Goal: Task Accomplishment & Management: Complete application form

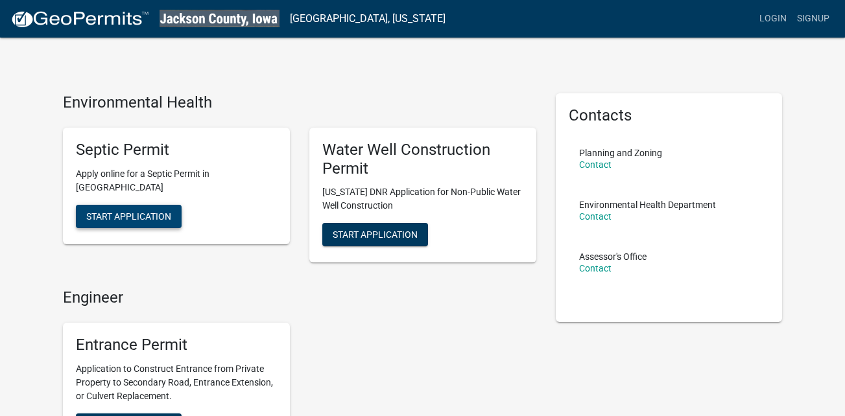
click at [145, 219] on span "Start Application" at bounding box center [128, 216] width 85 height 10
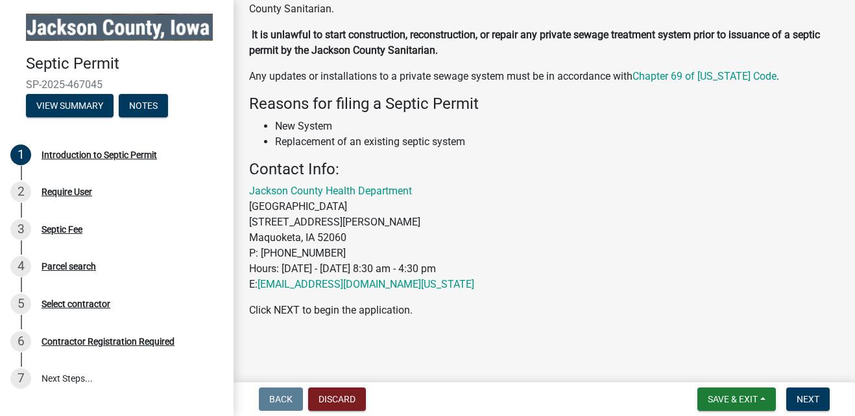
scroll to position [113, 0]
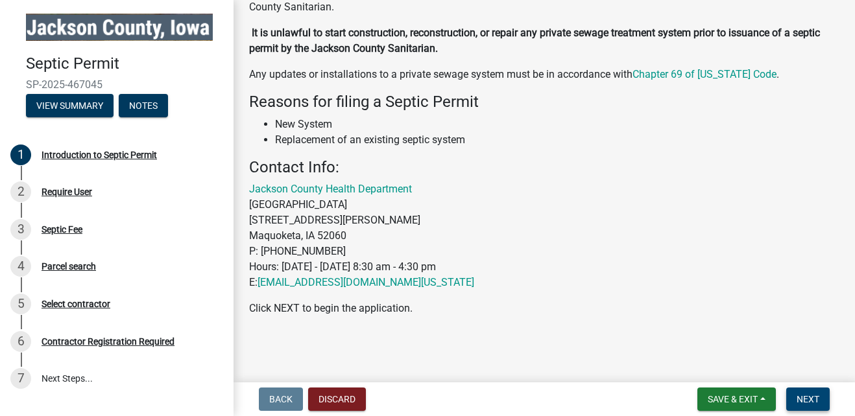
click at [809, 393] on button "Next" at bounding box center [807, 399] width 43 height 23
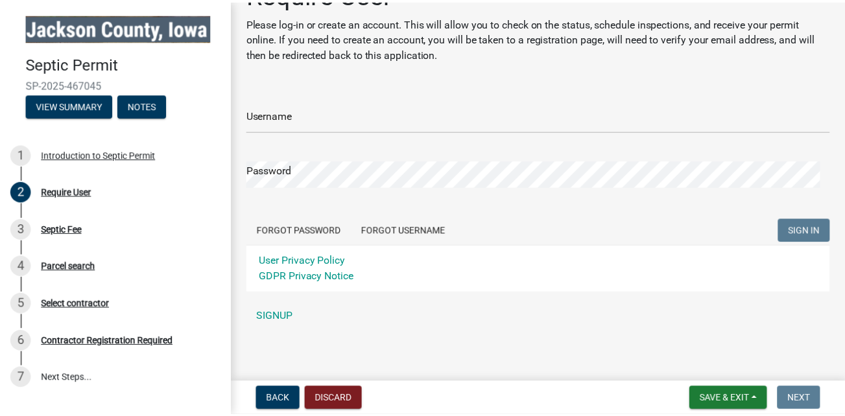
scroll to position [40, 0]
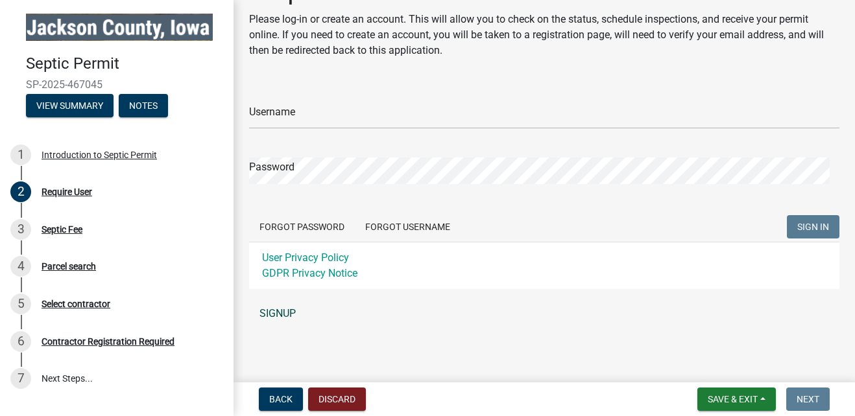
click at [270, 311] on link "SIGNUP" at bounding box center [544, 314] width 590 height 26
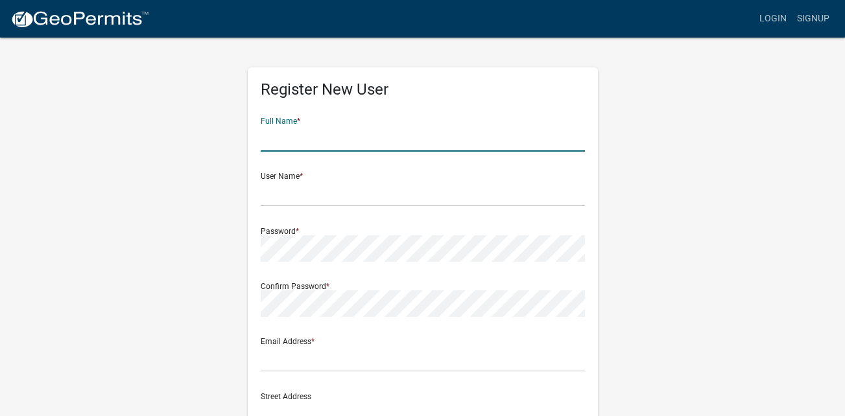
click at [290, 148] on input "text" at bounding box center [423, 138] width 324 height 27
type input "[PERSON_NAME]"
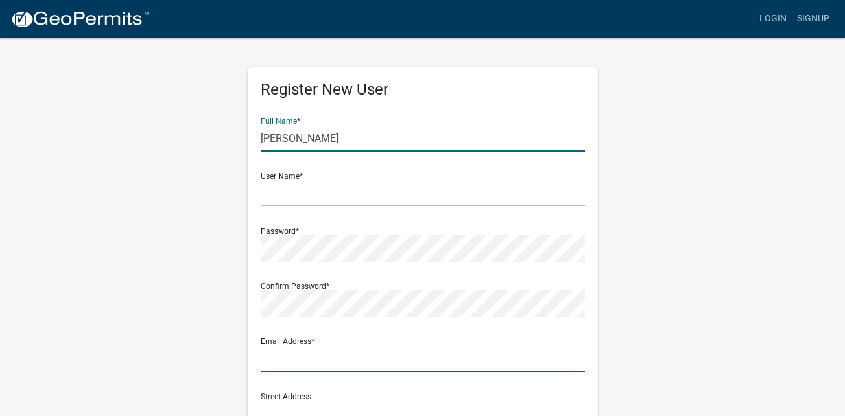
type input "[EMAIL_ADDRESS][DOMAIN_NAME]"
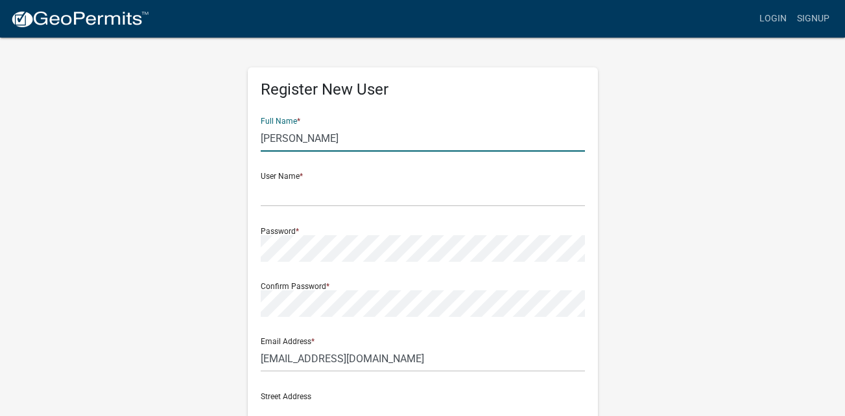
type input "10505 167th st"
type input "Maquoketa"
type input "IA"
type input "52060"
type input "5635646227"
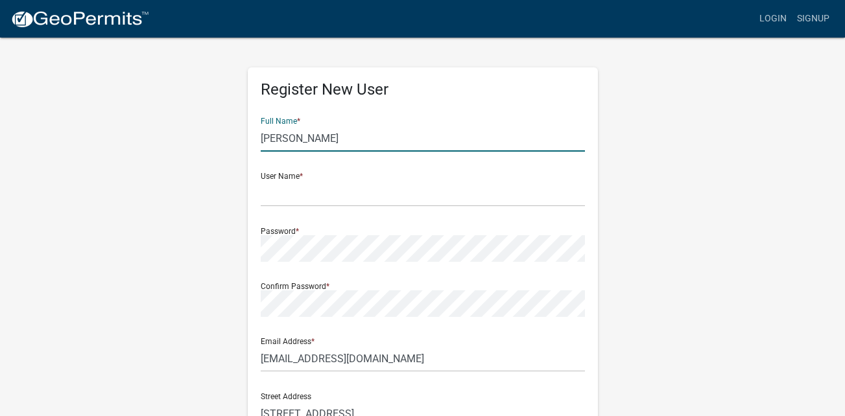
type input "[PERSON_NAME]"
click at [269, 197] on input "text" at bounding box center [423, 193] width 324 height 27
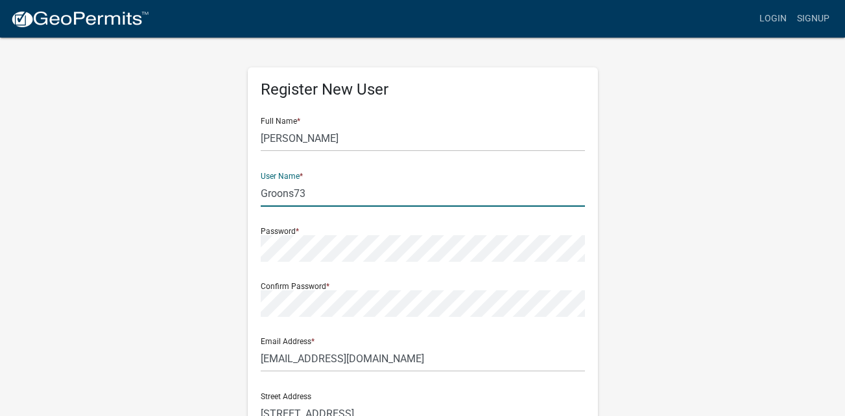
type input "Groons73"
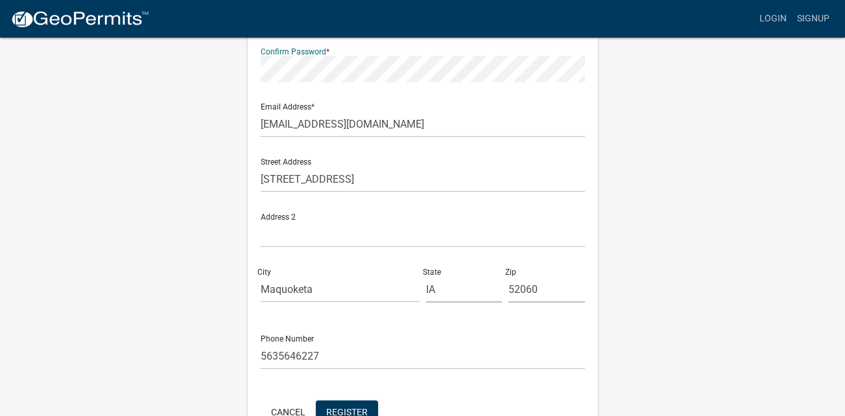
scroll to position [261, 0]
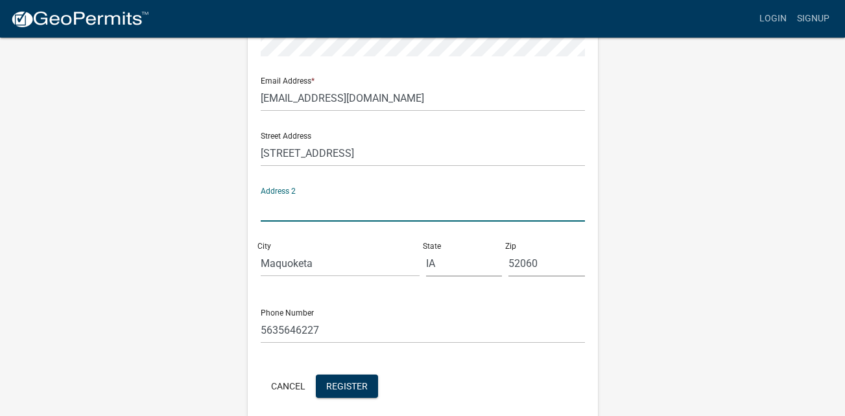
click at [285, 210] on input "text" at bounding box center [423, 208] width 324 height 27
click at [345, 221] on input "14046" at bounding box center [423, 208] width 324 height 27
type input "14046 30th ave Monmouth Ia"
click at [360, 383] on span "Register" at bounding box center [347, 386] width 42 height 10
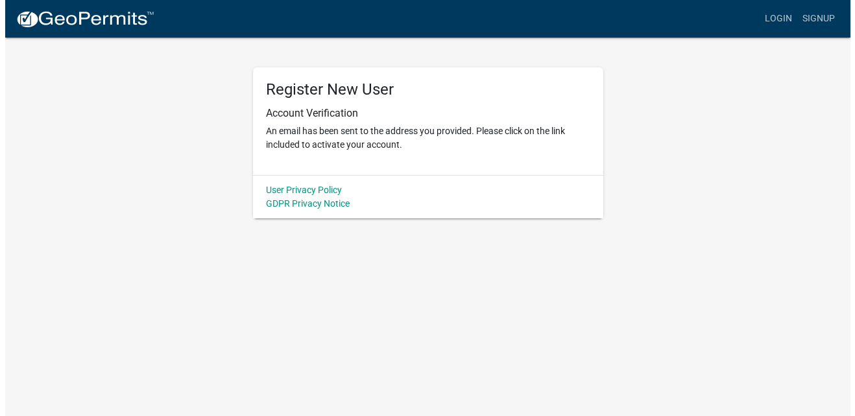
scroll to position [0, 0]
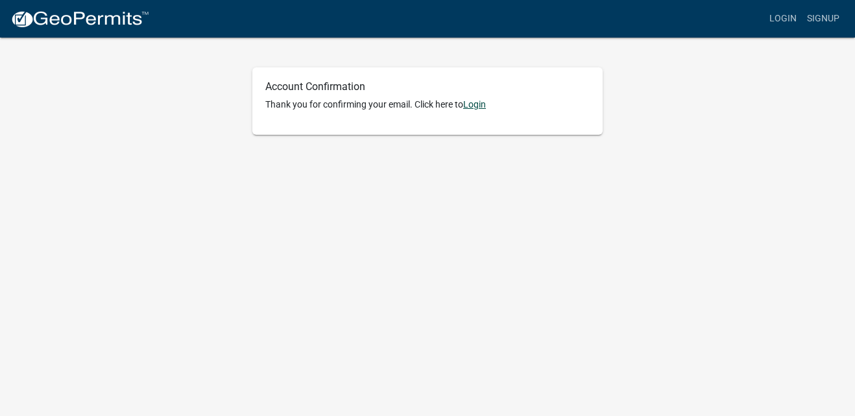
click at [475, 104] on link "Login" at bounding box center [474, 104] width 23 height 10
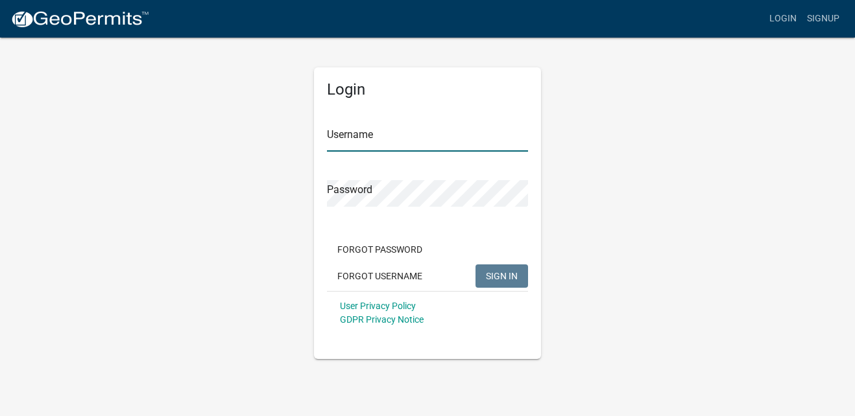
click at [396, 147] on input "Username" at bounding box center [427, 138] width 201 height 27
type input "groons73"
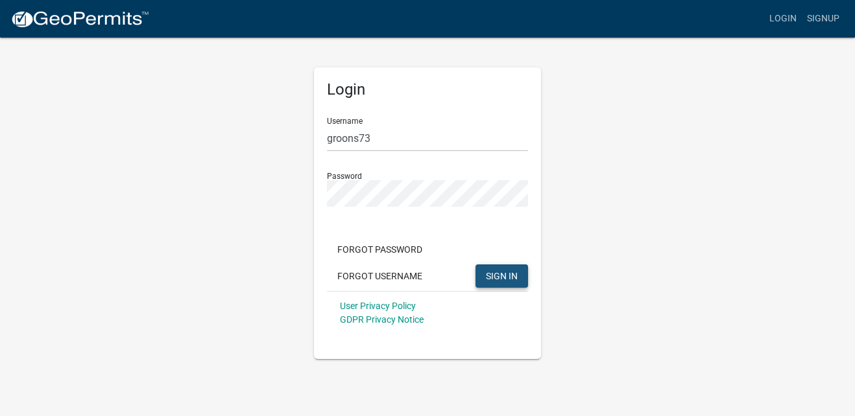
click at [505, 274] on span "SIGN IN" at bounding box center [502, 275] width 32 height 10
click at [510, 271] on span "SIGN IN" at bounding box center [502, 275] width 32 height 10
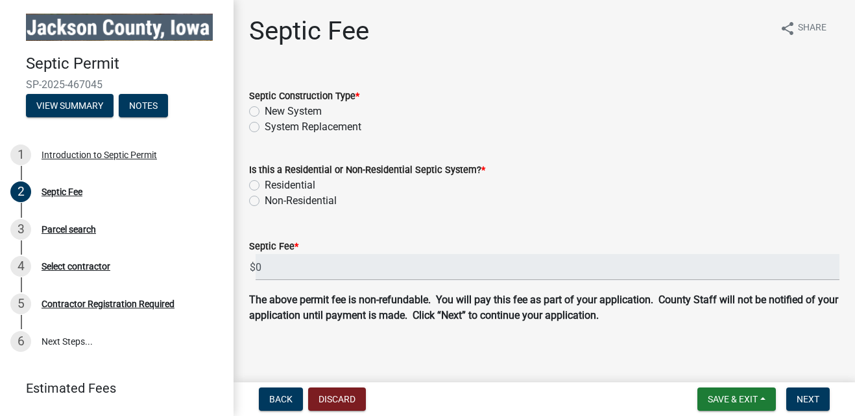
click at [265, 112] on label "New System" at bounding box center [293, 112] width 57 height 16
click at [265, 112] on input "New System" at bounding box center [269, 108] width 8 height 8
radio input "true"
click at [265, 186] on label "Residential" at bounding box center [290, 186] width 51 height 16
click at [265, 186] on input "Residential" at bounding box center [269, 182] width 8 height 8
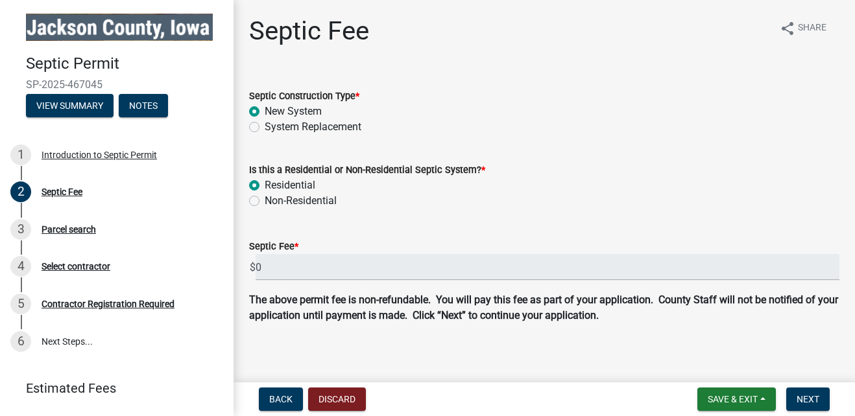
radio input "true"
click at [265, 127] on label "System Replacement" at bounding box center [313, 127] width 97 height 16
click at [265, 127] on input "System Replacement" at bounding box center [269, 123] width 8 height 8
radio input "true"
click at [265, 184] on label "Residential" at bounding box center [290, 186] width 51 height 16
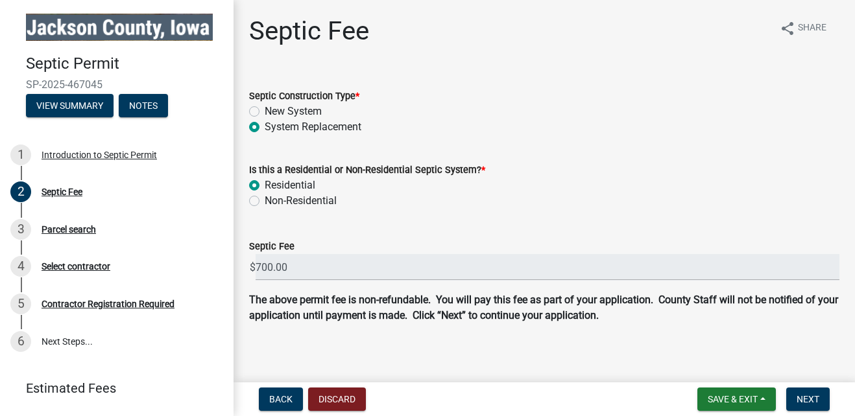
click at [265, 184] on input "Residential" at bounding box center [269, 182] width 8 height 8
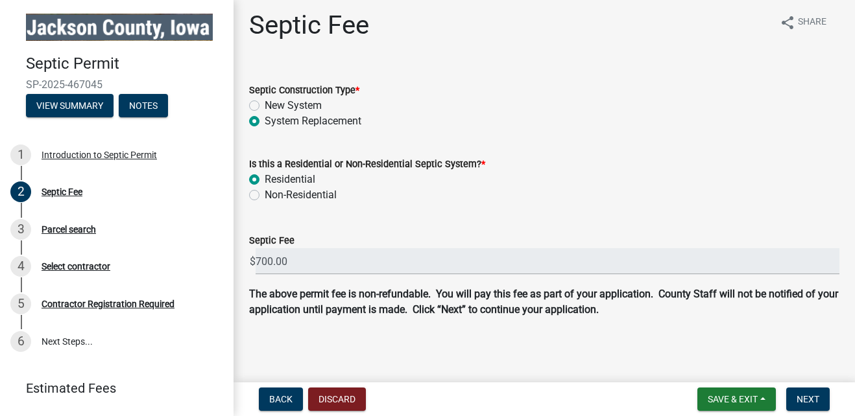
scroll to position [7, 0]
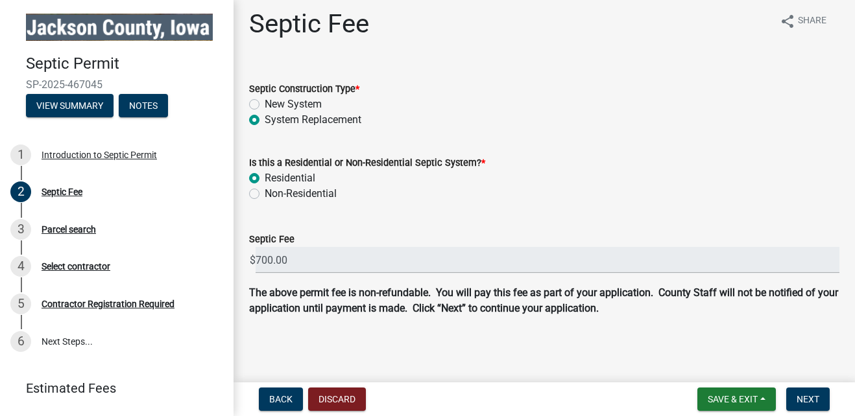
click at [265, 103] on label "New System" at bounding box center [293, 105] width 57 height 16
click at [265, 103] on input "New System" at bounding box center [269, 101] width 8 height 8
radio input "true"
click at [265, 195] on label "Non-Residential" at bounding box center [301, 194] width 72 height 16
click at [265, 195] on input "Non-Residential" at bounding box center [269, 190] width 8 height 8
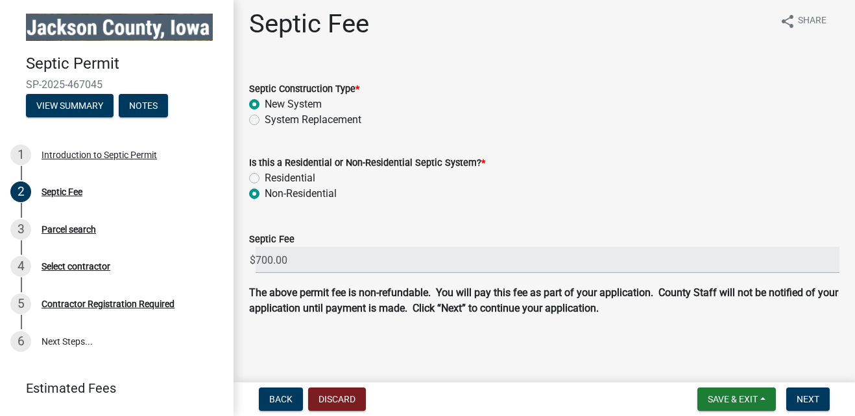
radio input "true"
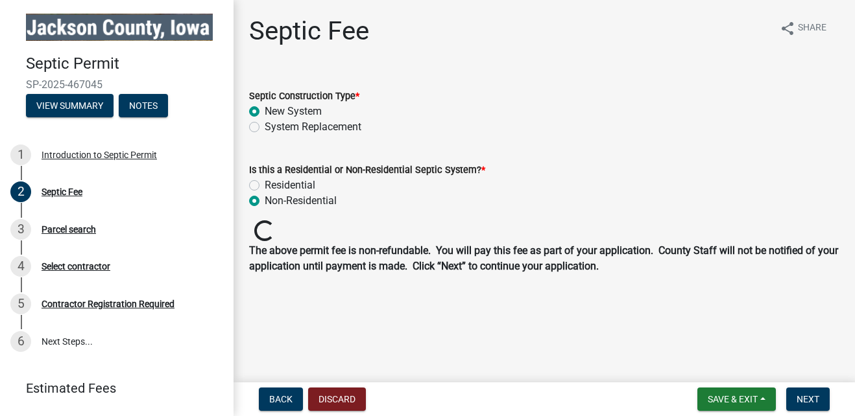
scroll to position [0, 0]
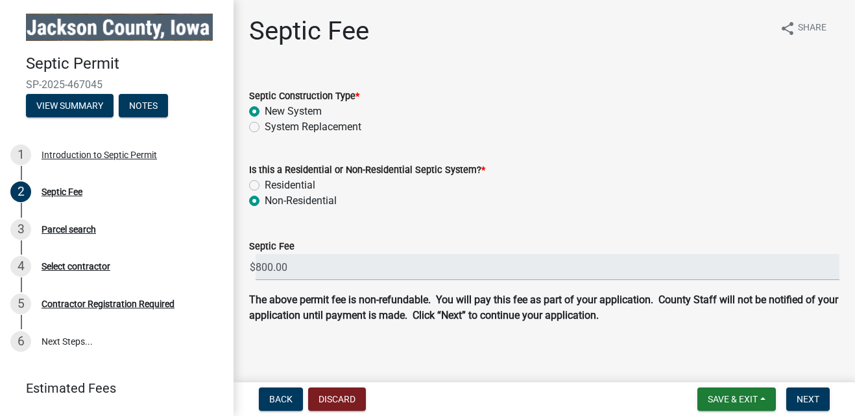
click at [265, 185] on label "Residential" at bounding box center [290, 186] width 51 height 16
click at [265, 185] on input "Residential" at bounding box center [269, 182] width 8 height 8
radio input "true"
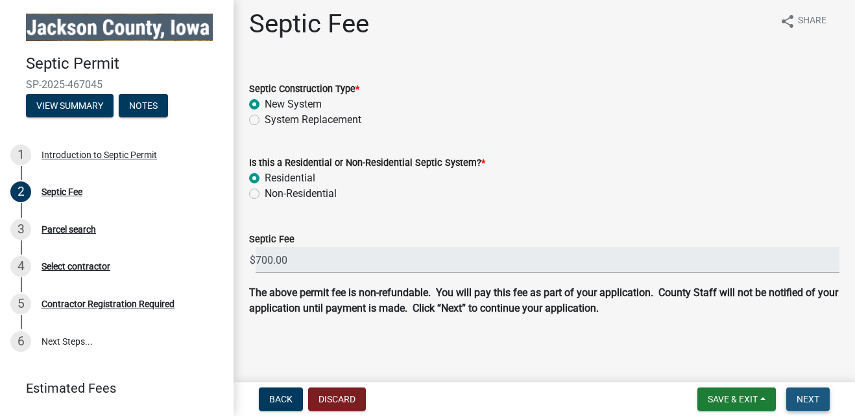
click at [815, 402] on span "Next" at bounding box center [808, 399] width 23 height 10
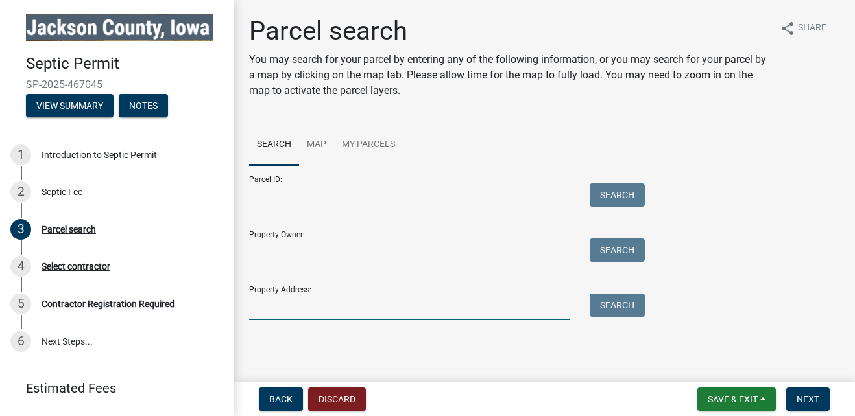
click at [270, 307] on input "Property Address:" at bounding box center [409, 307] width 321 height 27
type input "[STREET_ADDRESS] Ia"
click at [618, 304] on button "Search" at bounding box center [617, 305] width 55 height 23
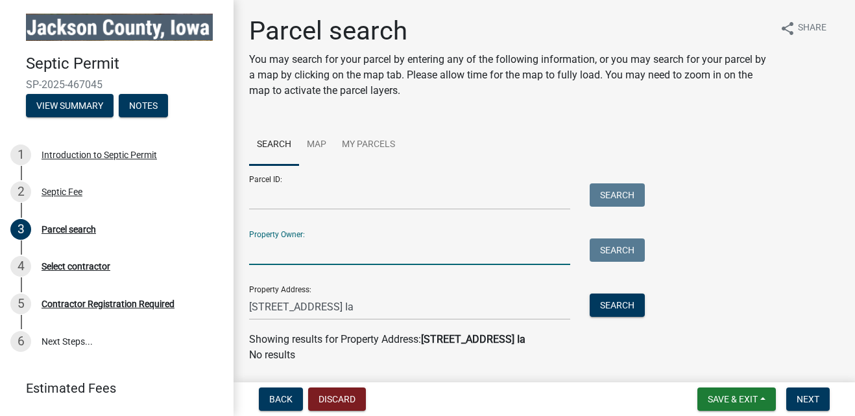
click at [264, 255] on input "Property Owner:" at bounding box center [409, 252] width 321 height 27
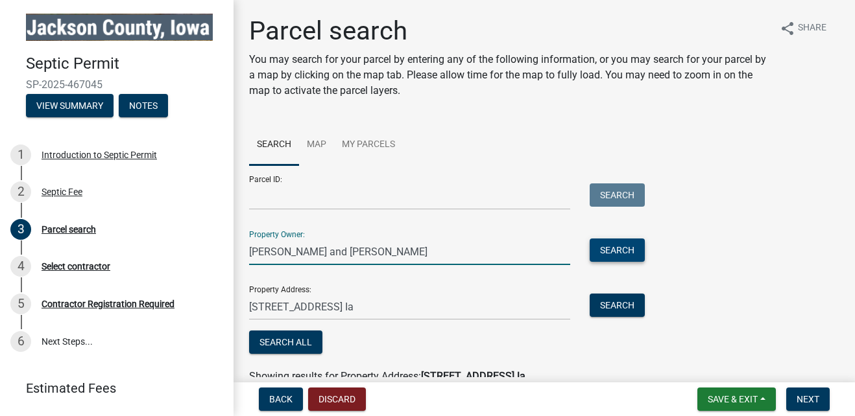
type input "[PERSON_NAME] and [PERSON_NAME]"
click at [620, 250] on button "Search" at bounding box center [617, 250] width 55 height 23
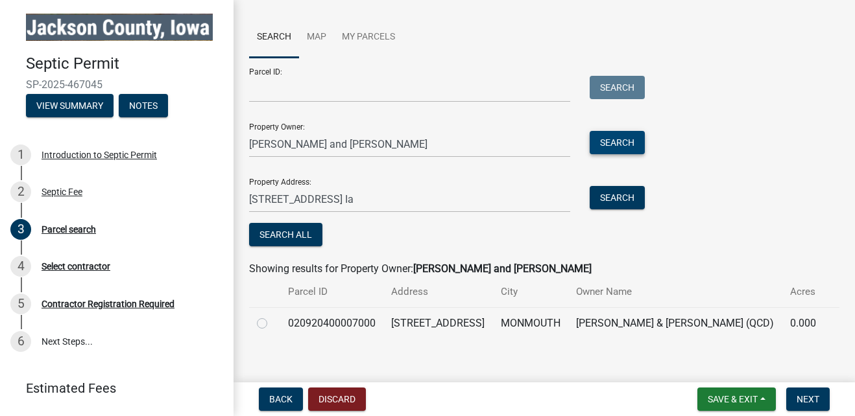
scroll to position [120, 0]
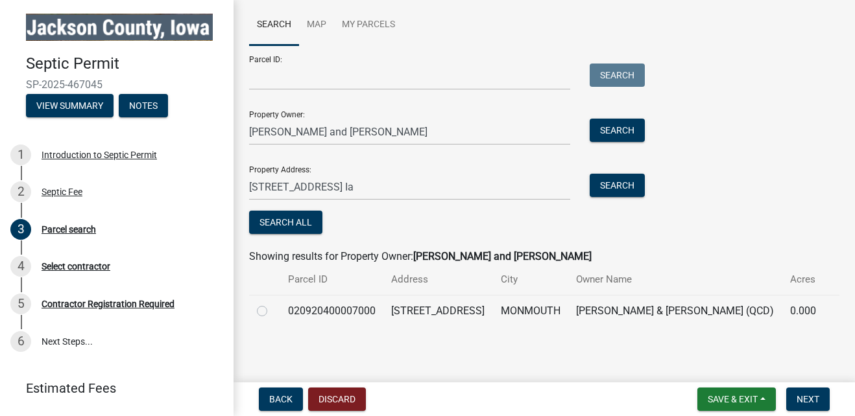
click at [272, 304] on label at bounding box center [272, 304] width 0 height 0
click at [272, 310] on input "radio" at bounding box center [276, 308] width 8 height 8
radio input "true"
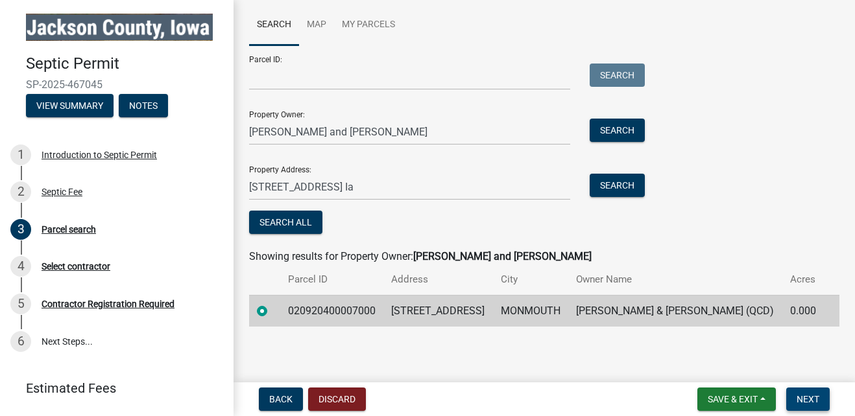
click at [809, 399] on span "Next" at bounding box center [808, 399] width 23 height 10
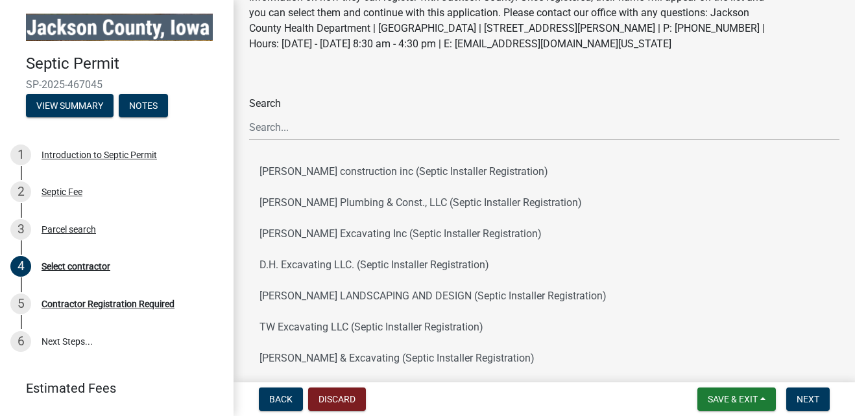
scroll to position [104, 0]
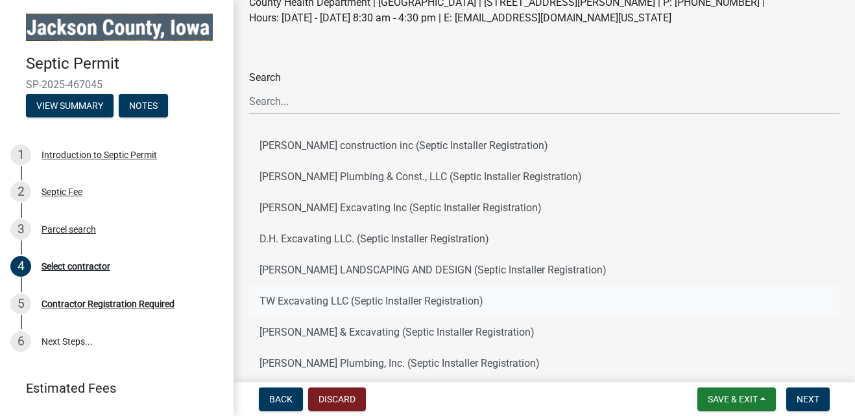
click at [287, 317] on button "TW Excavating LLC (Septic Installer Registration)" at bounding box center [544, 301] width 590 height 31
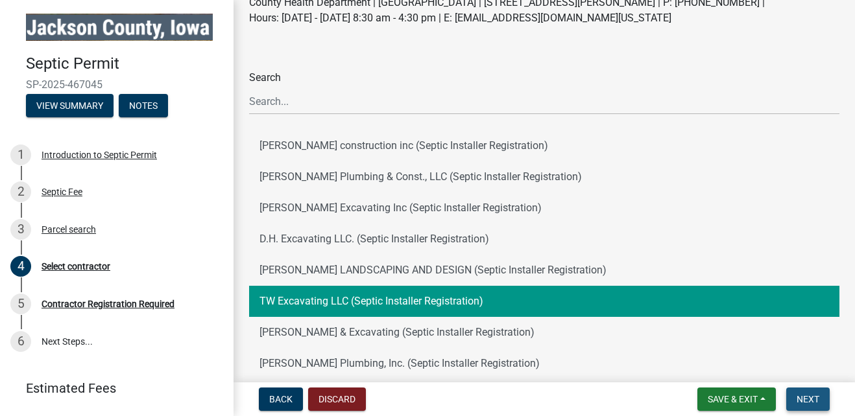
click at [812, 396] on span "Next" at bounding box center [808, 399] width 23 height 10
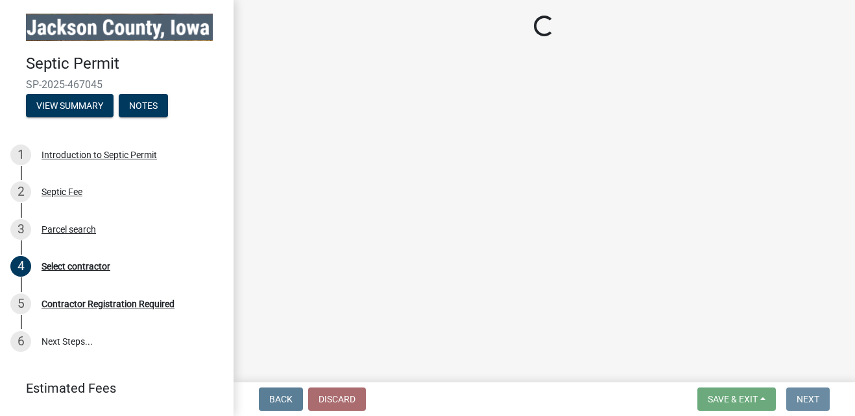
scroll to position [0, 0]
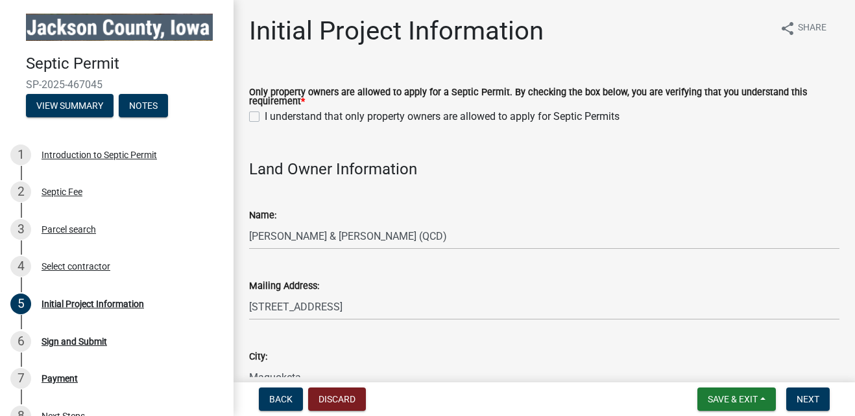
click at [265, 114] on label "I understand that only property owners are allowed to apply for Septic Permits" at bounding box center [442, 117] width 355 height 16
click at [265, 114] on input "I understand that only property owners are allowed to apply for Septic Permits" at bounding box center [269, 113] width 8 height 8
checkbox input "true"
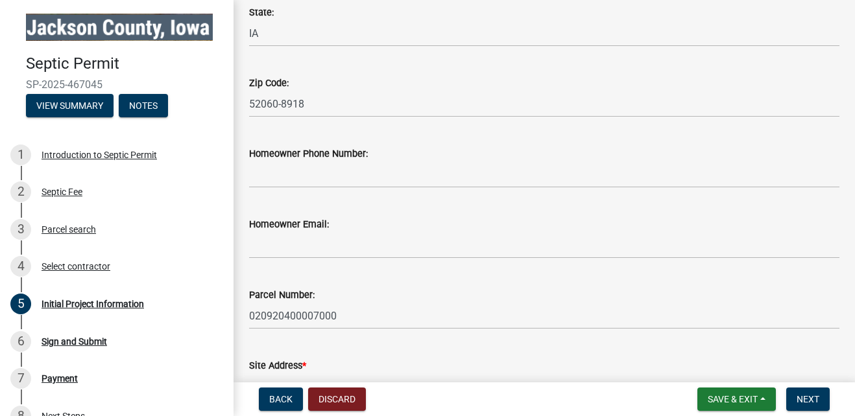
scroll to position [441, 0]
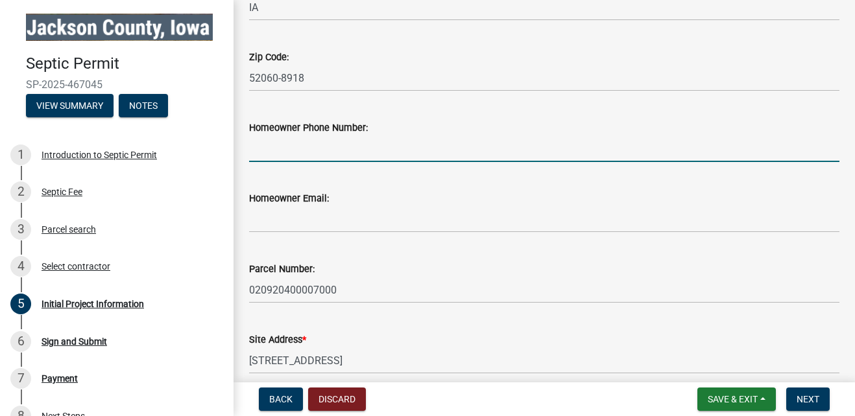
click at [284, 156] on input "Homeowner Phone Number:" at bounding box center [544, 149] width 590 height 27
type input "5635646227"
type input "52060"
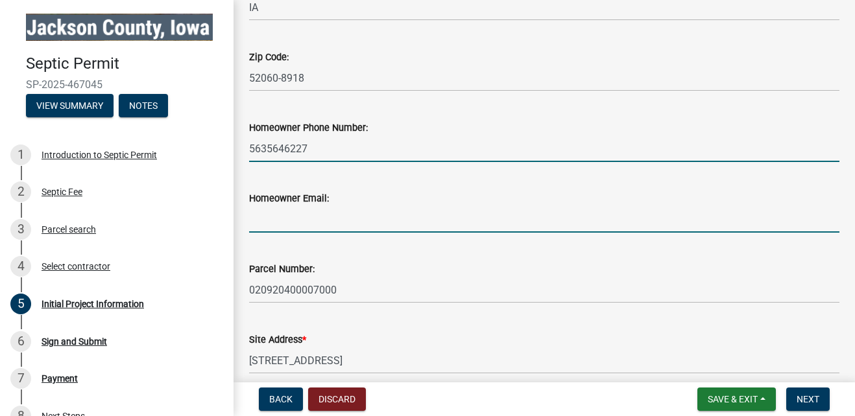
click at [298, 222] on input "Homeowner Email:" at bounding box center [544, 219] width 590 height 27
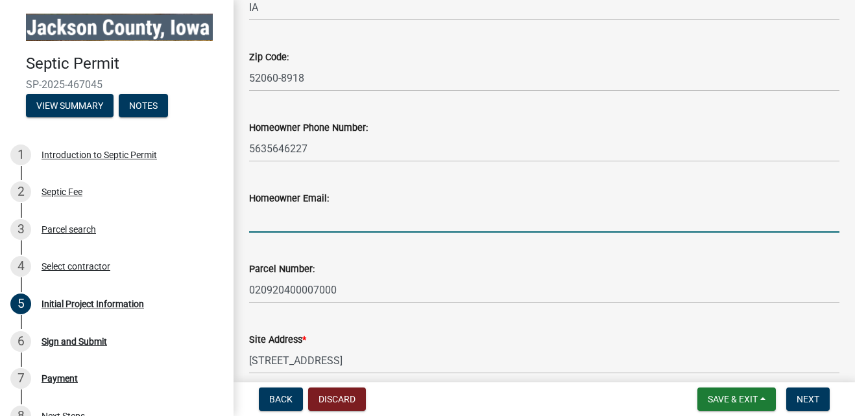
type input "[EMAIL_ADDRESS][DOMAIN_NAME]"
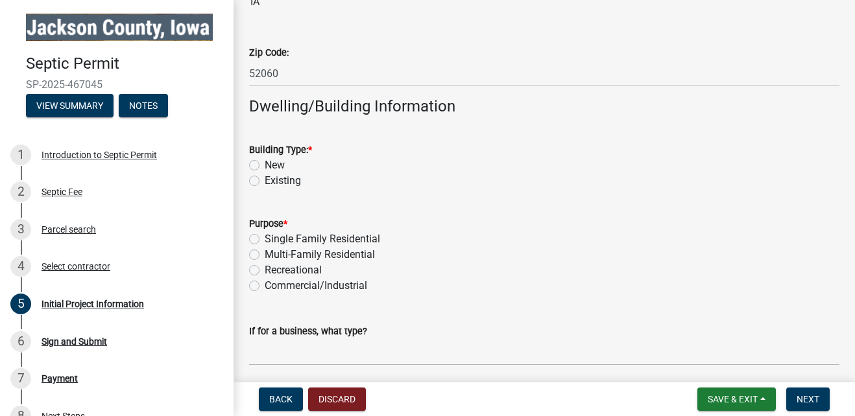
scroll to position [960, 0]
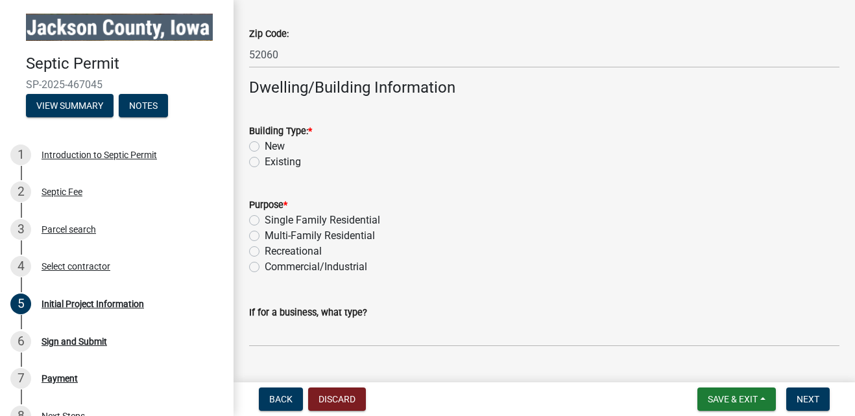
click at [265, 147] on label "New" at bounding box center [275, 147] width 20 height 16
click at [265, 147] on input "New" at bounding box center [269, 143] width 8 height 8
radio input "true"
click at [265, 219] on label "Single Family Residential" at bounding box center [322, 221] width 115 height 16
click at [265, 219] on input "Single Family Residential" at bounding box center [269, 217] width 8 height 8
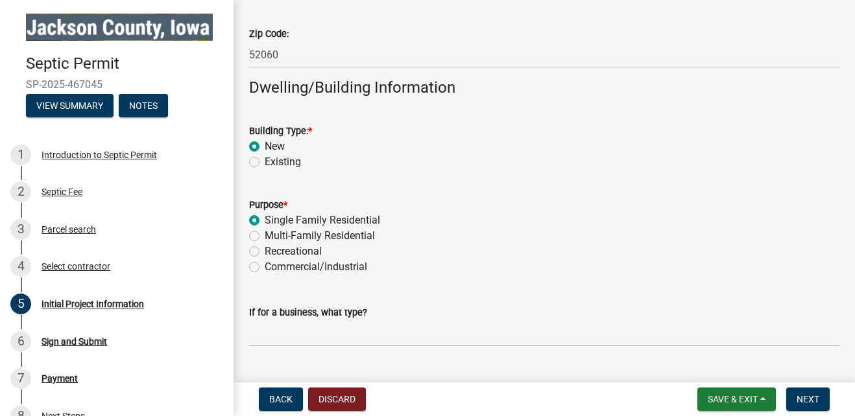
radio input "true"
click at [265, 221] on label "Single Family Residential" at bounding box center [322, 221] width 115 height 16
click at [265, 221] on input "Single Family Residential" at bounding box center [269, 217] width 8 height 8
click at [265, 250] on label "Recreational" at bounding box center [293, 252] width 57 height 16
click at [265, 250] on input "Recreational" at bounding box center [269, 248] width 8 height 8
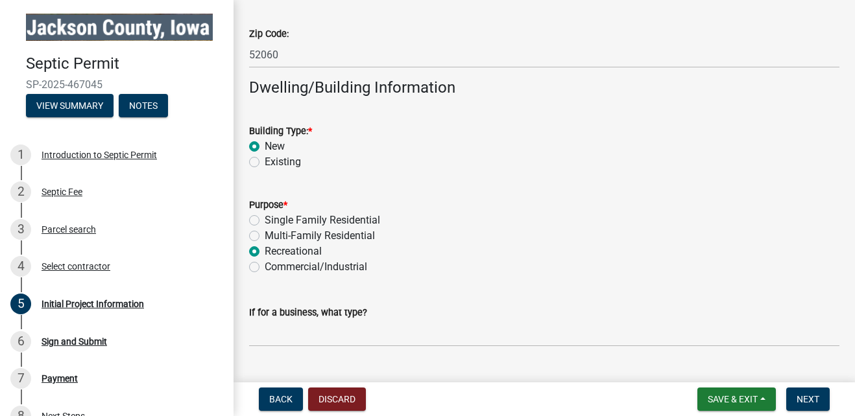
radio input "true"
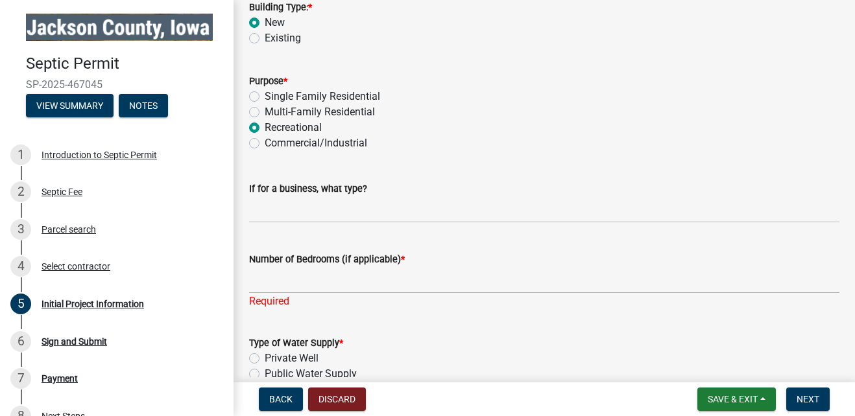
scroll to position [1090, 0]
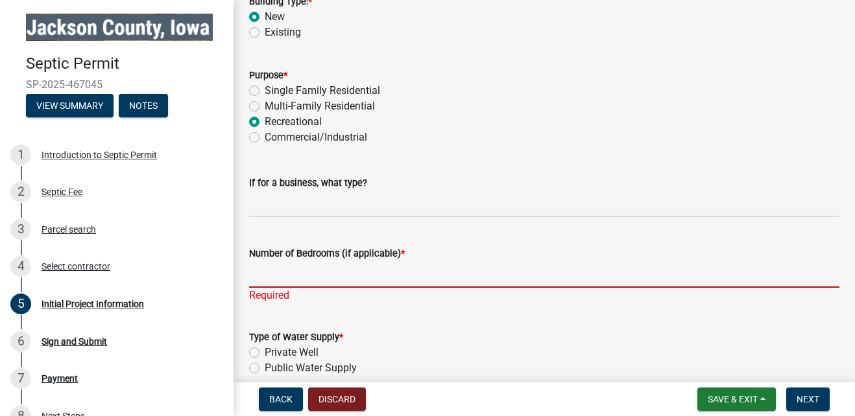
click at [256, 278] on input "Number of Bedrooms (if applicable) *" at bounding box center [544, 274] width 590 height 27
type input "1"
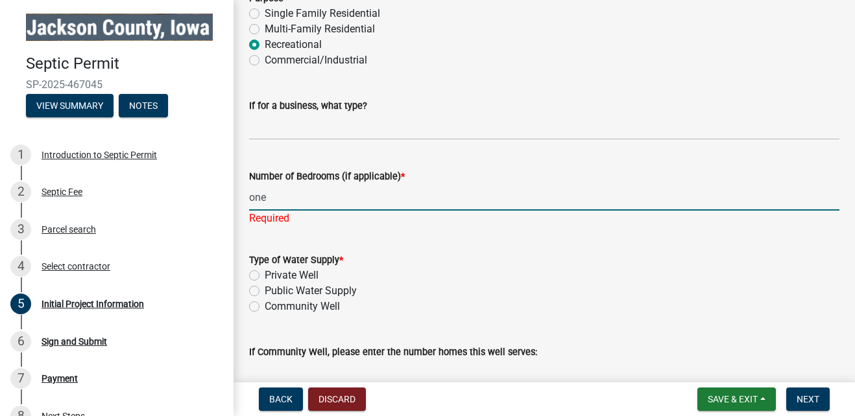
scroll to position [1168, 0]
type input "one"
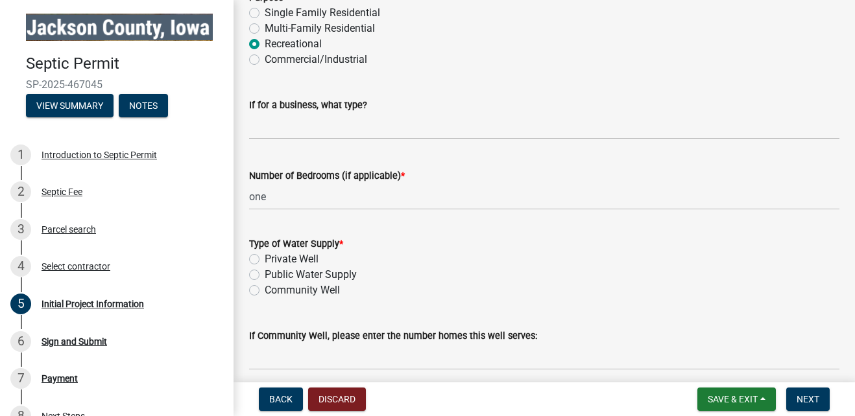
click at [254, 274] on div "Type of Water Supply * Private Well Public Water Supply Community Well" at bounding box center [544, 267] width 590 height 62
click at [265, 259] on label "Private Well" at bounding box center [292, 260] width 54 height 16
click at [265, 259] on input "Private Well" at bounding box center [269, 256] width 8 height 8
radio input "true"
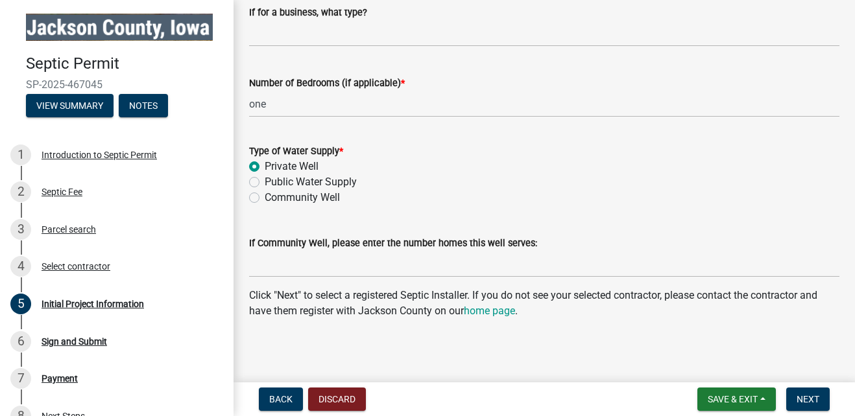
scroll to position [1264, 0]
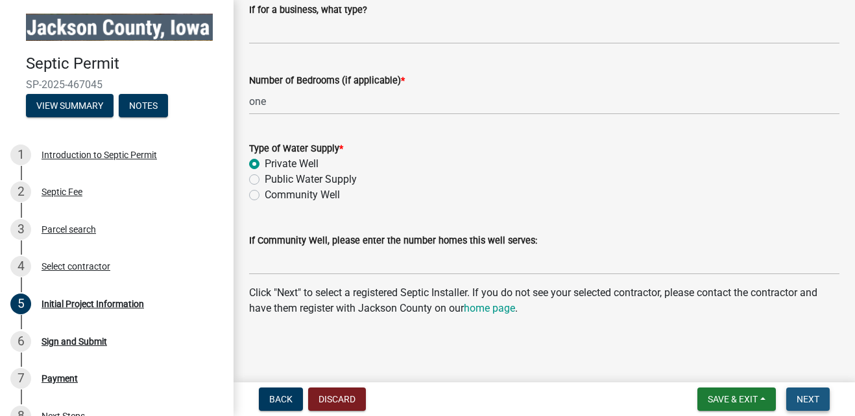
click at [809, 400] on span "Next" at bounding box center [808, 399] width 23 height 10
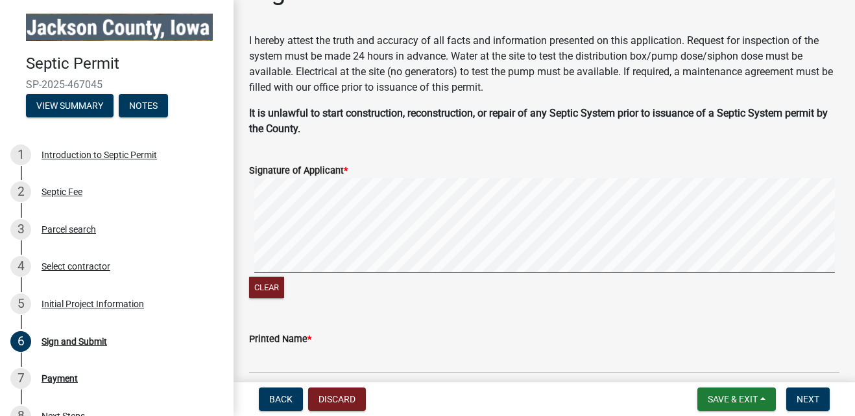
scroll to position [52, 0]
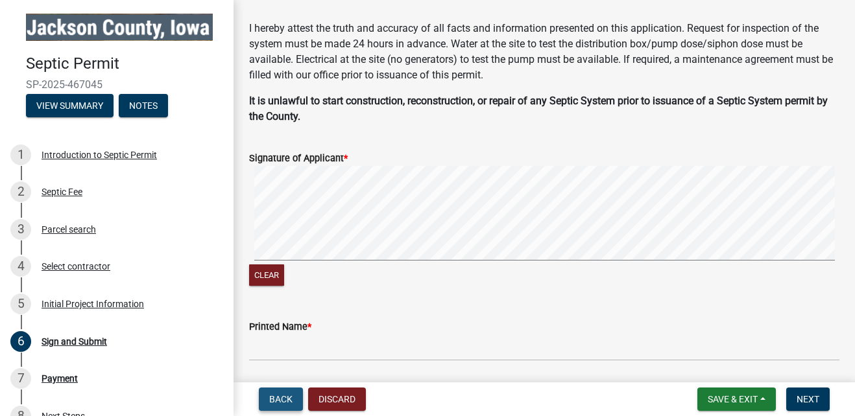
click at [278, 400] on span "Back" at bounding box center [280, 399] width 23 height 10
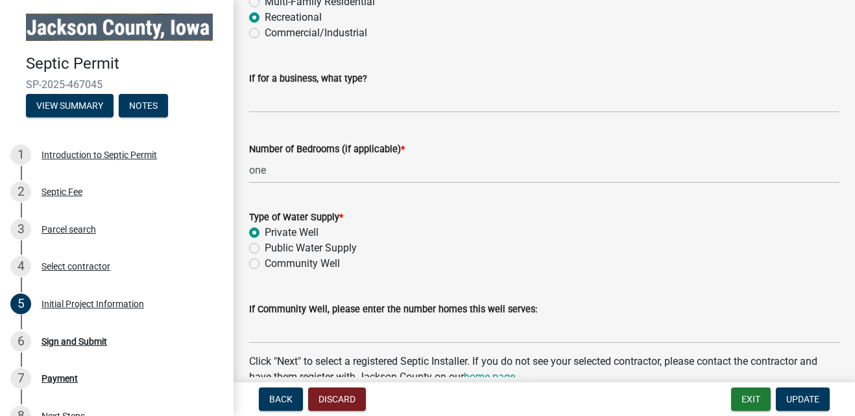
scroll to position [1264, 0]
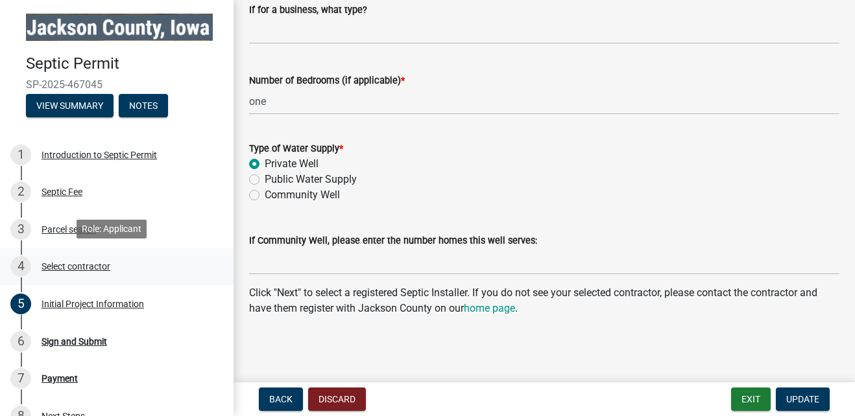
click at [81, 265] on div "Select contractor" at bounding box center [76, 266] width 69 height 9
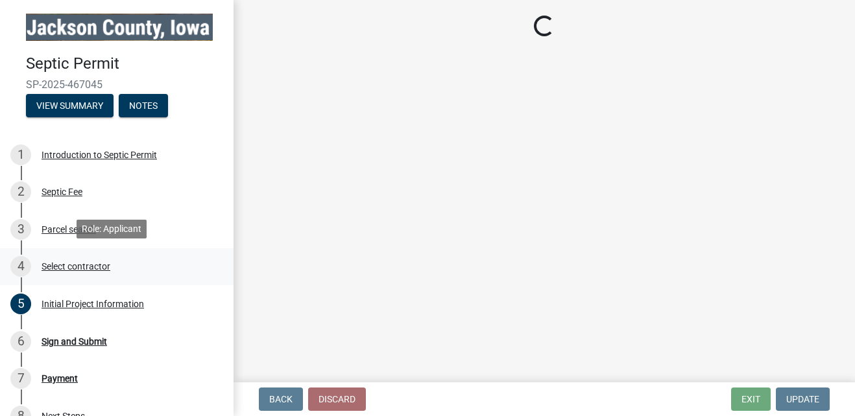
click at [81, 265] on div "Select contractor" at bounding box center [76, 266] width 69 height 9
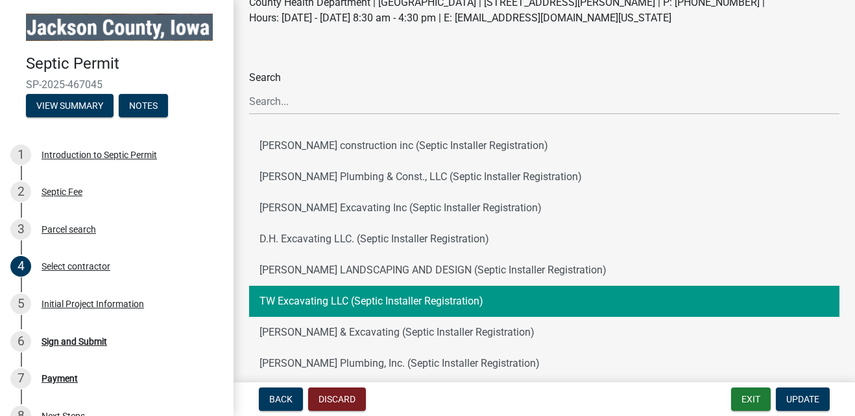
scroll to position [130, 0]
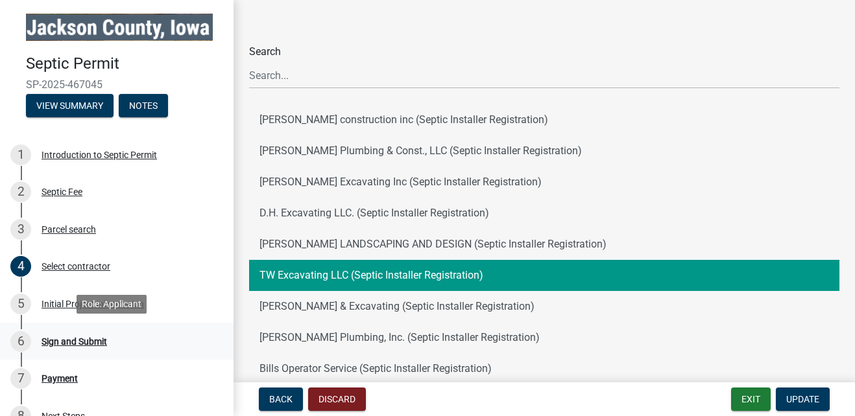
click at [88, 340] on div "Sign and Submit" at bounding box center [75, 341] width 66 height 9
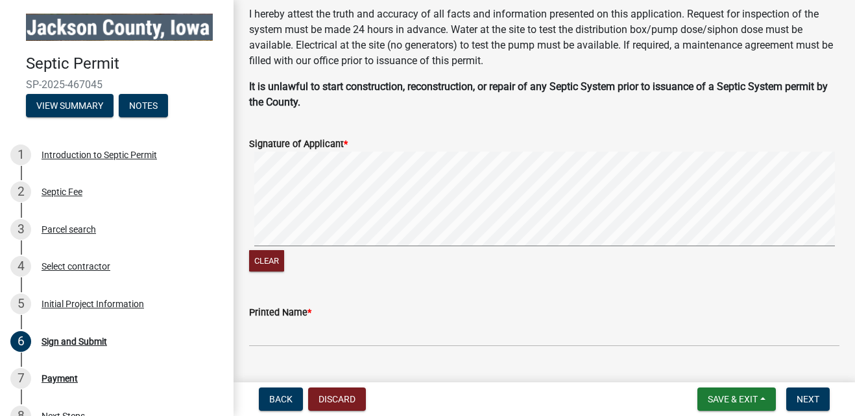
scroll to position [78, 0]
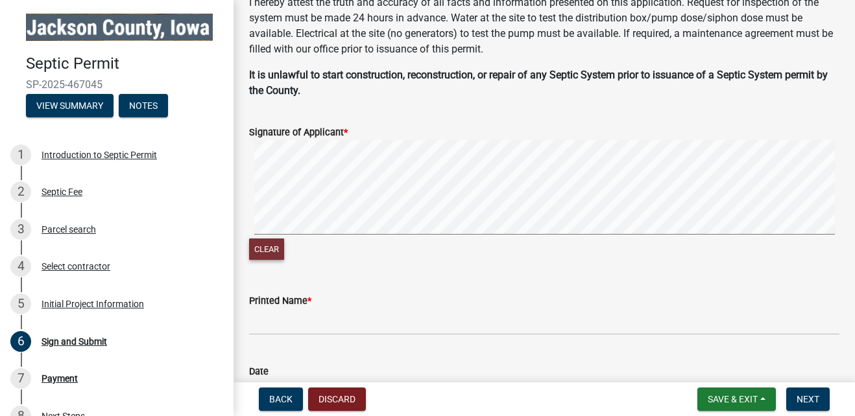
click at [273, 252] on button "Clear" at bounding box center [266, 249] width 35 height 21
click at [344, 243] on div "Clear" at bounding box center [544, 201] width 590 height 123
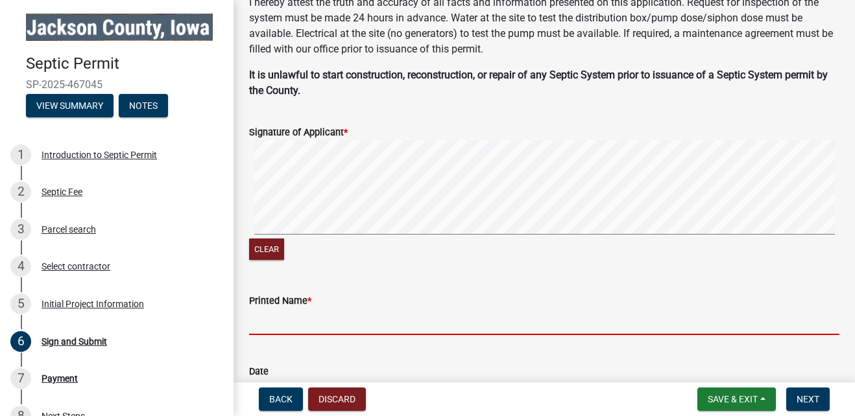
click at [287, 322] on input "Printed Name *" at bounding box center [544, 322] width 590 height 27
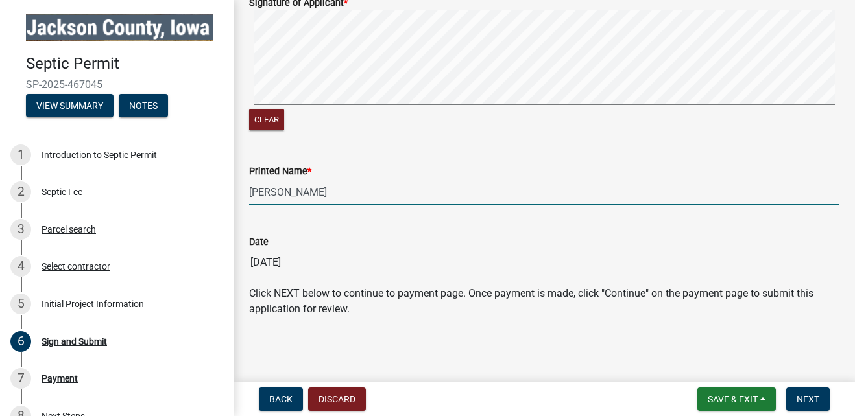
scroll to position [208, 0]
type input "[PERSON_NAME]"
click at [815, 402] on span "Next" at bounding box center [808, 399] width 23 height 10
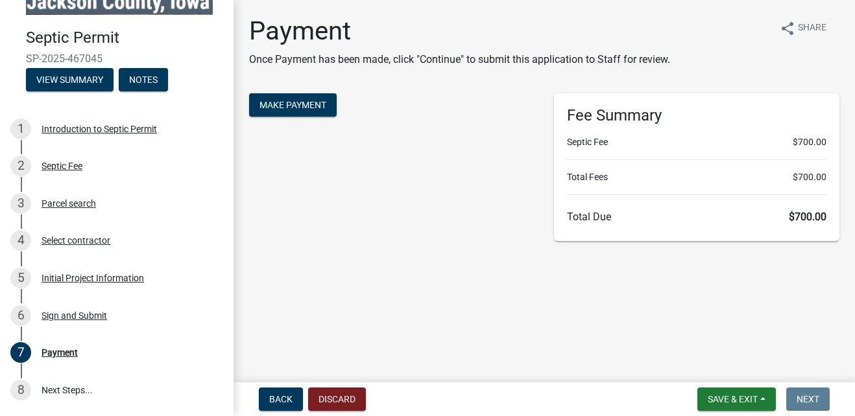
scroll to position [52, 0]
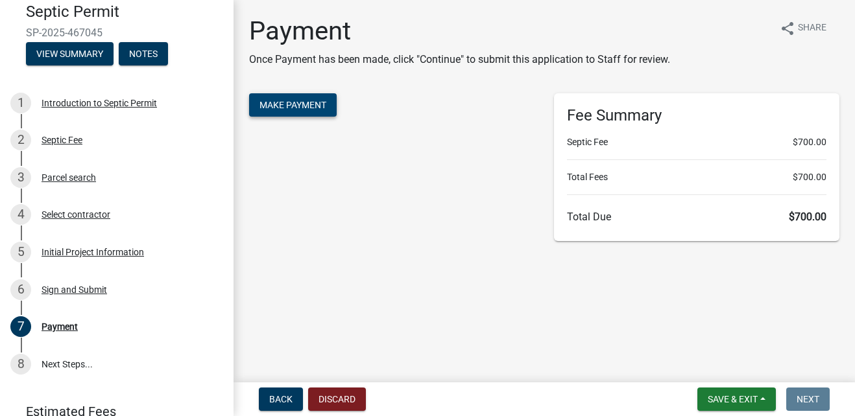
click at [304, 102] on span "Make Payment" at bounding box center [292, 105] width 67 height 10
